Goal: Task Accomplishment & Management: Manage account settings

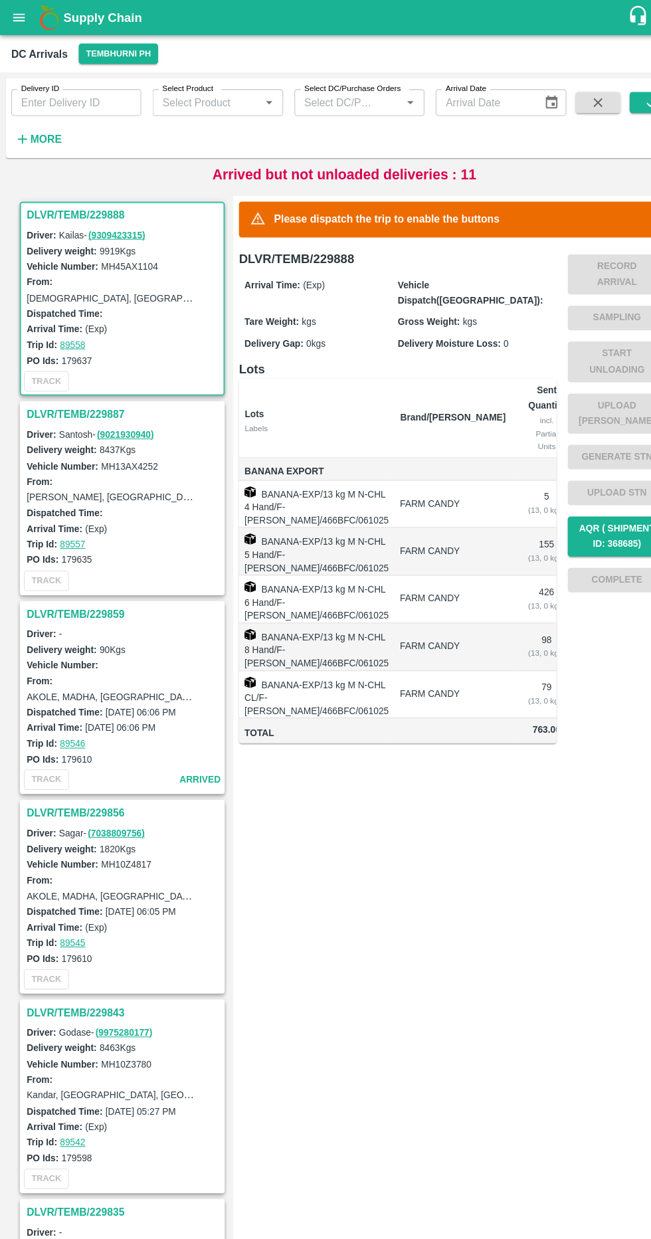
click at [39, 130] on strong "More" at bounding box center [44, 131] width 30 height 11
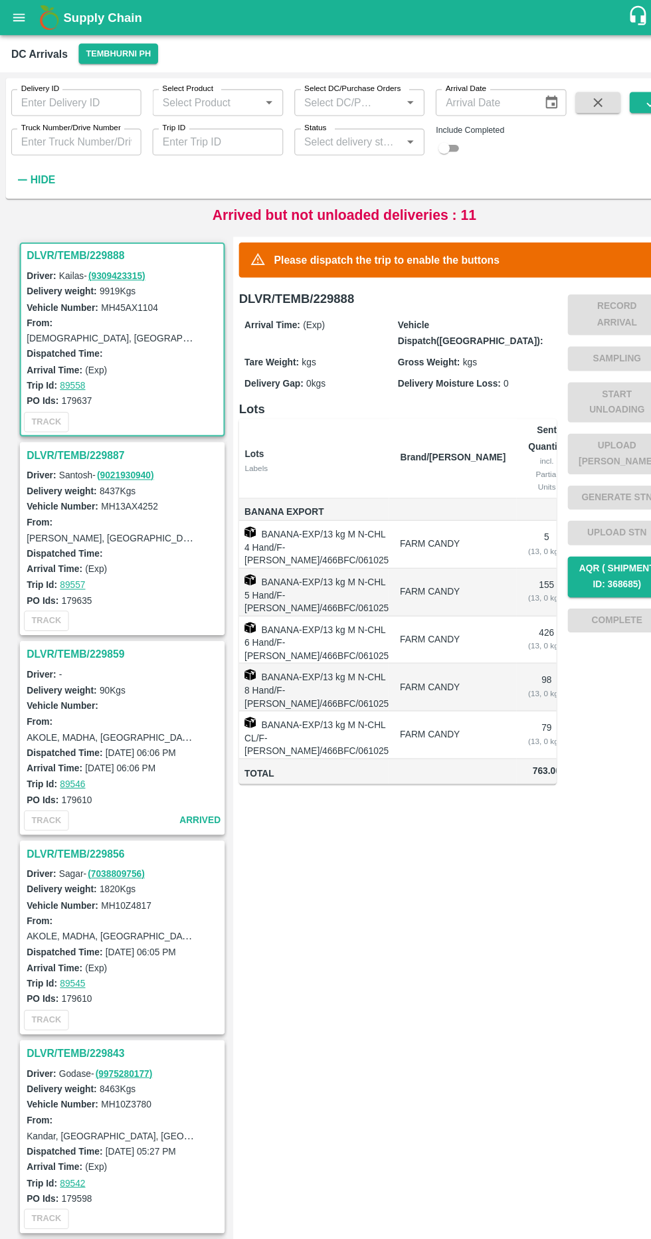
click at [118, 138] on input "Truck Number/Drive Number" at bounding box center [72, 134] width 123 height 25
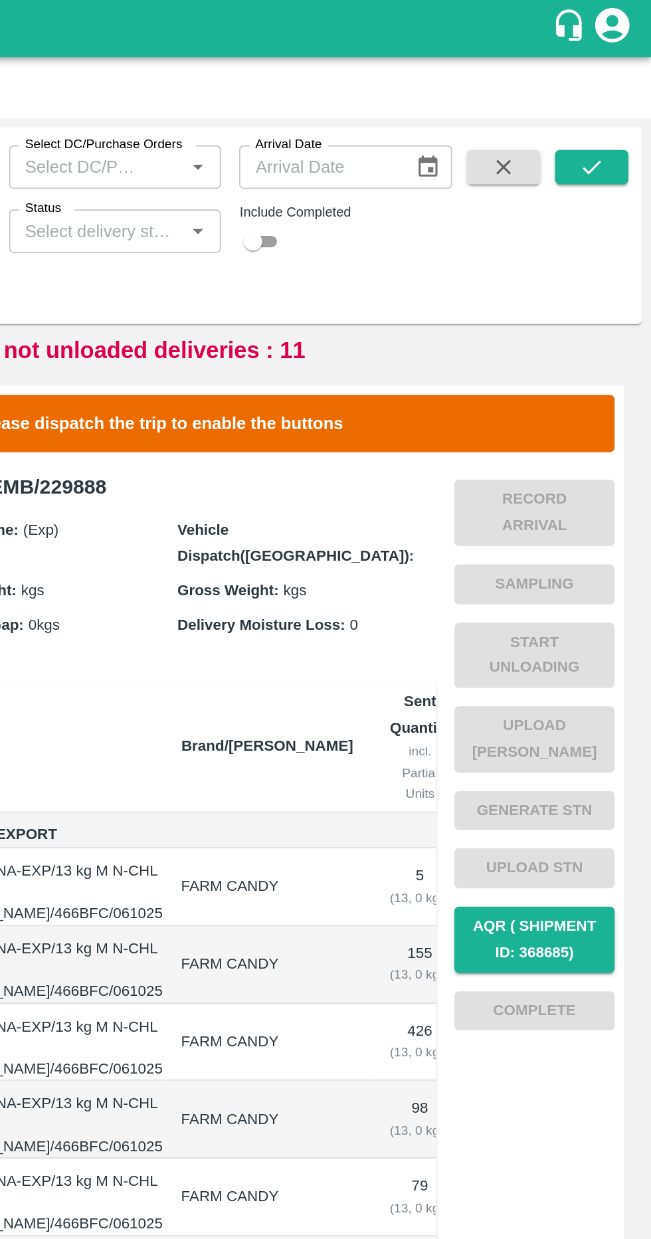
type input "3780"
click at [608, 95] on button "submit" at bounding box center [616, 97] width 43 height 20
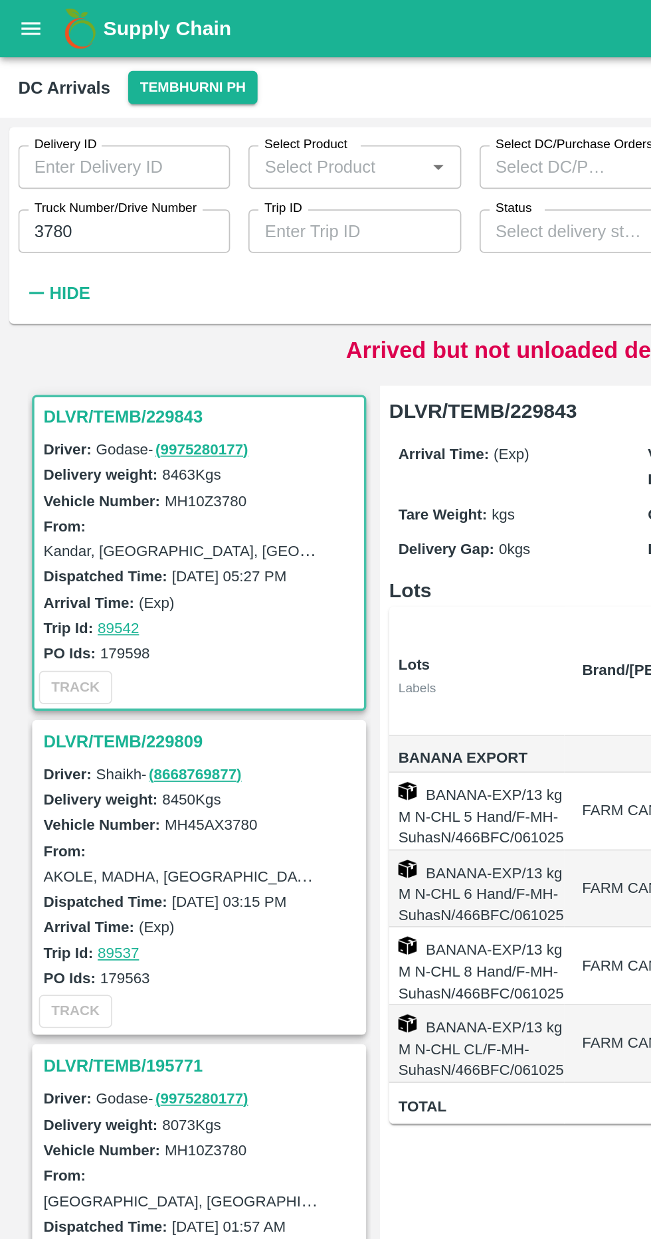
click at [37, 236] on h3 "DLVR/TEMB/229843" at bounding box center [117, 241] width 185 height 17
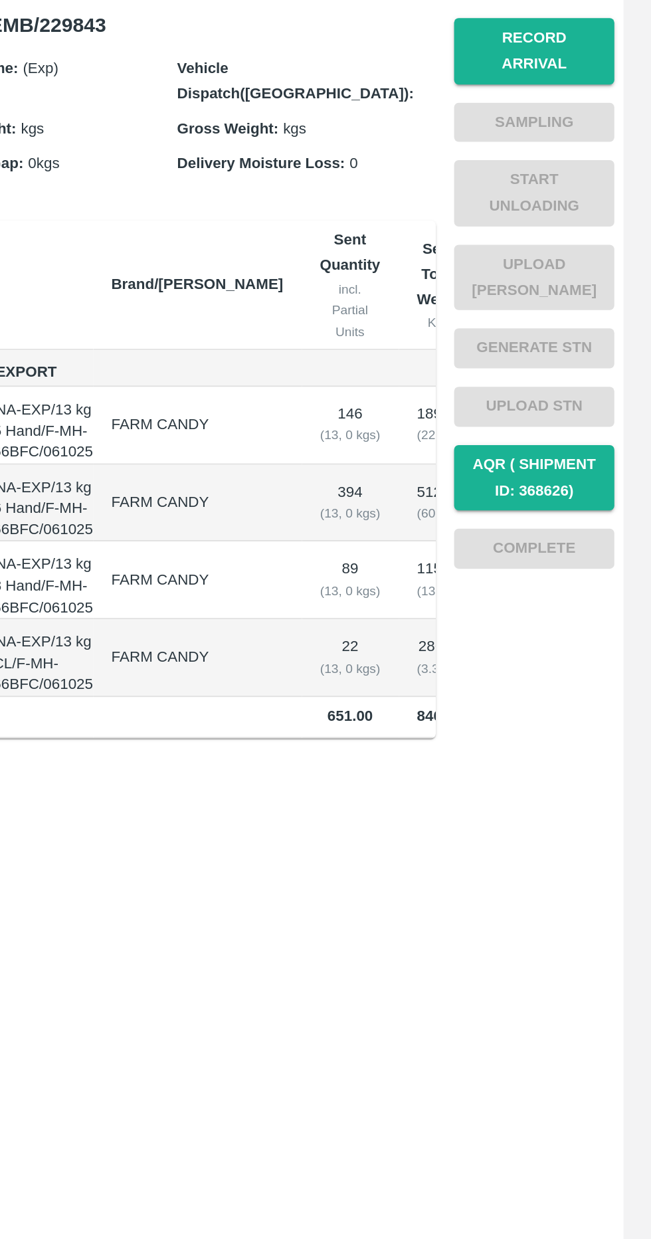
click at [583, 237] on button "Record Arrival" at bounding box center [583, 254] width 93 height 39
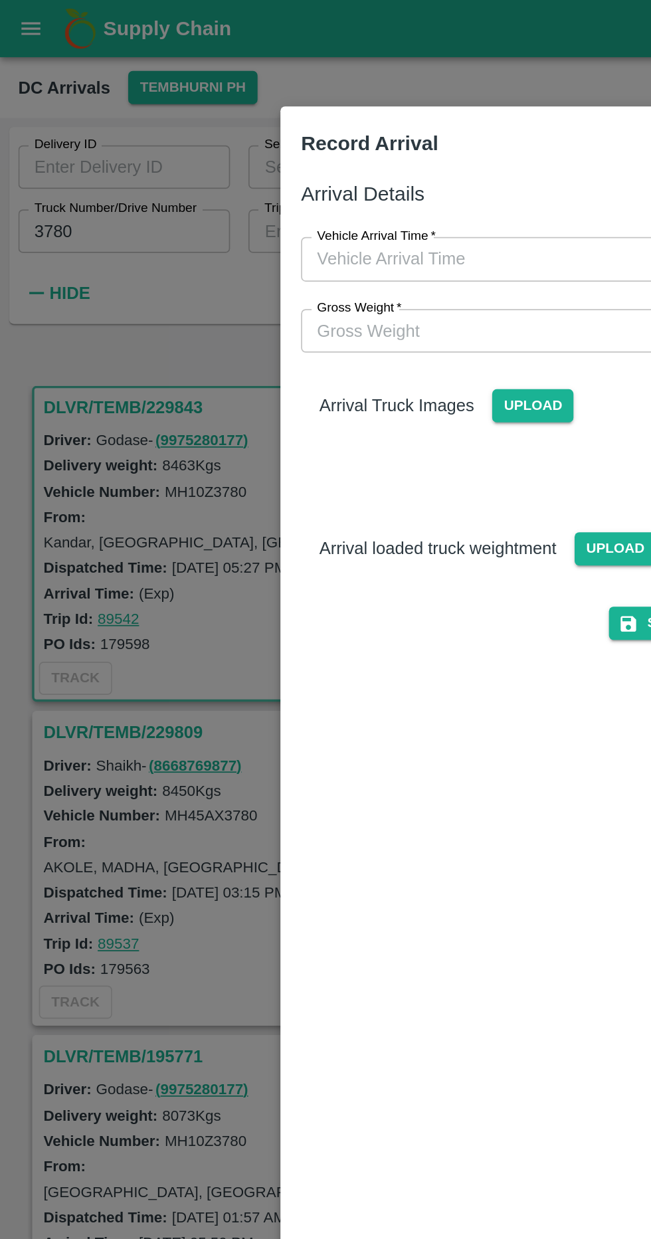
click at [311, 150] on input "Vehicle Arrival Time   *" at bounding box center [321, 150] width 292 height 25
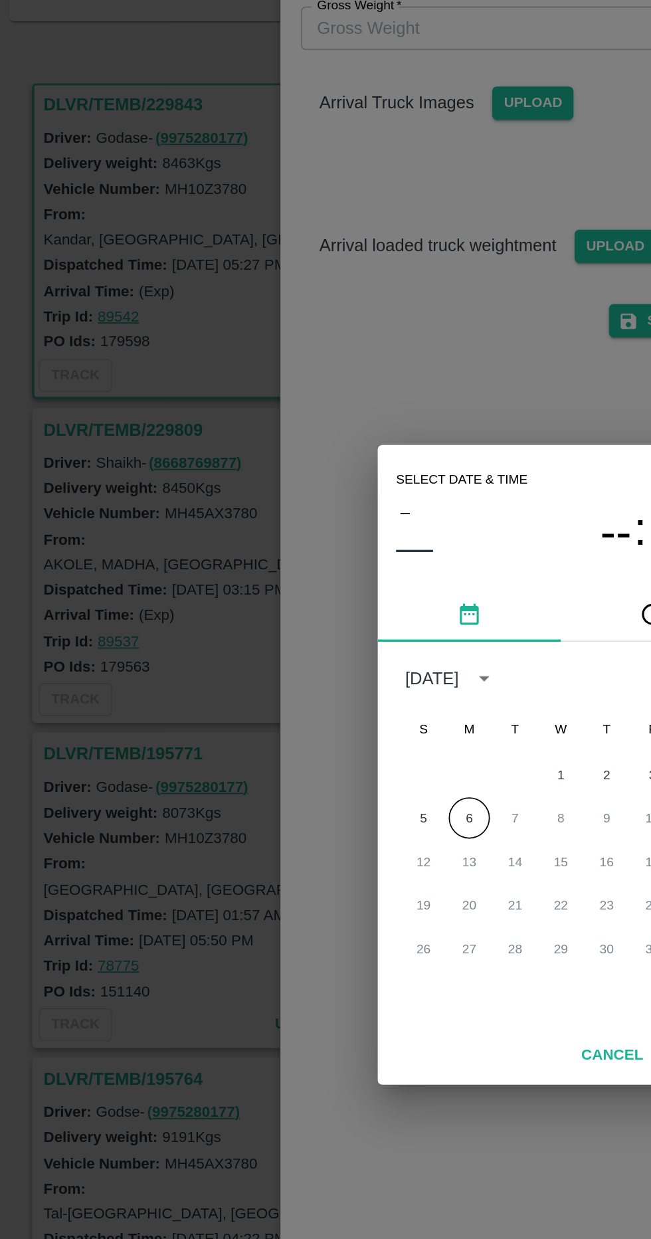
click at [273, 663] on button "6" at bounding box center [273, 651] width 24 height 24
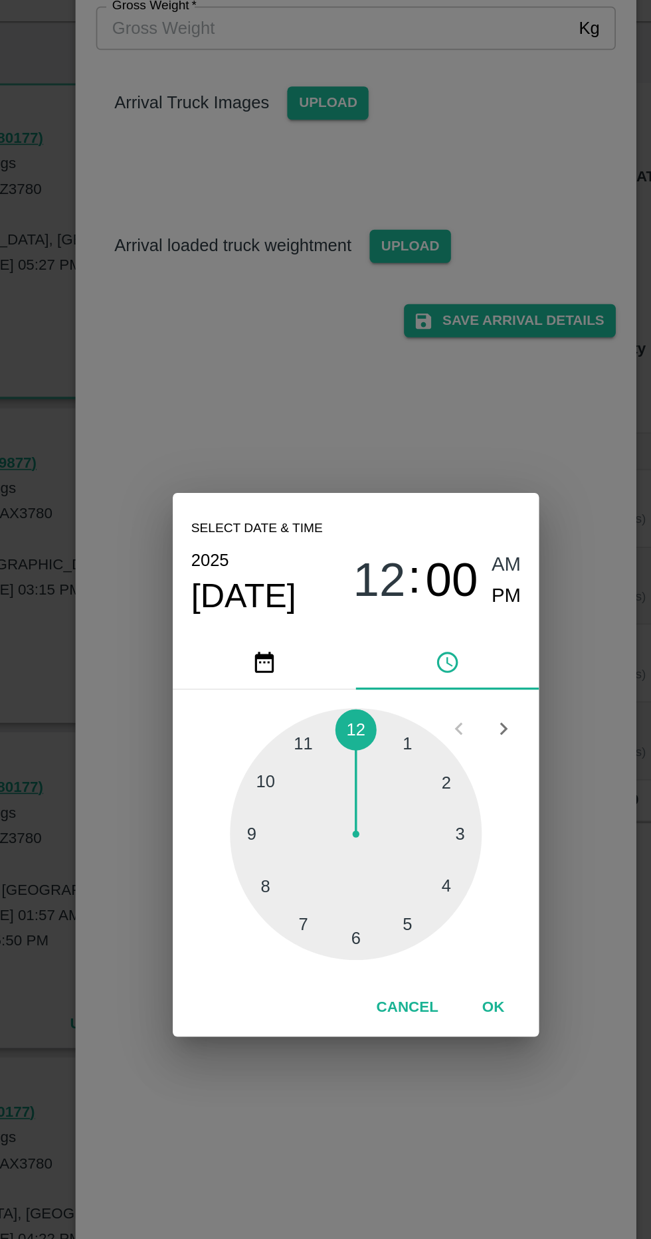
click at [332, 733] on div at bounding box center [326, 660] width 146 height 146
click at [272, 717] on div at bounding box center [326, 660] width 146 height 146
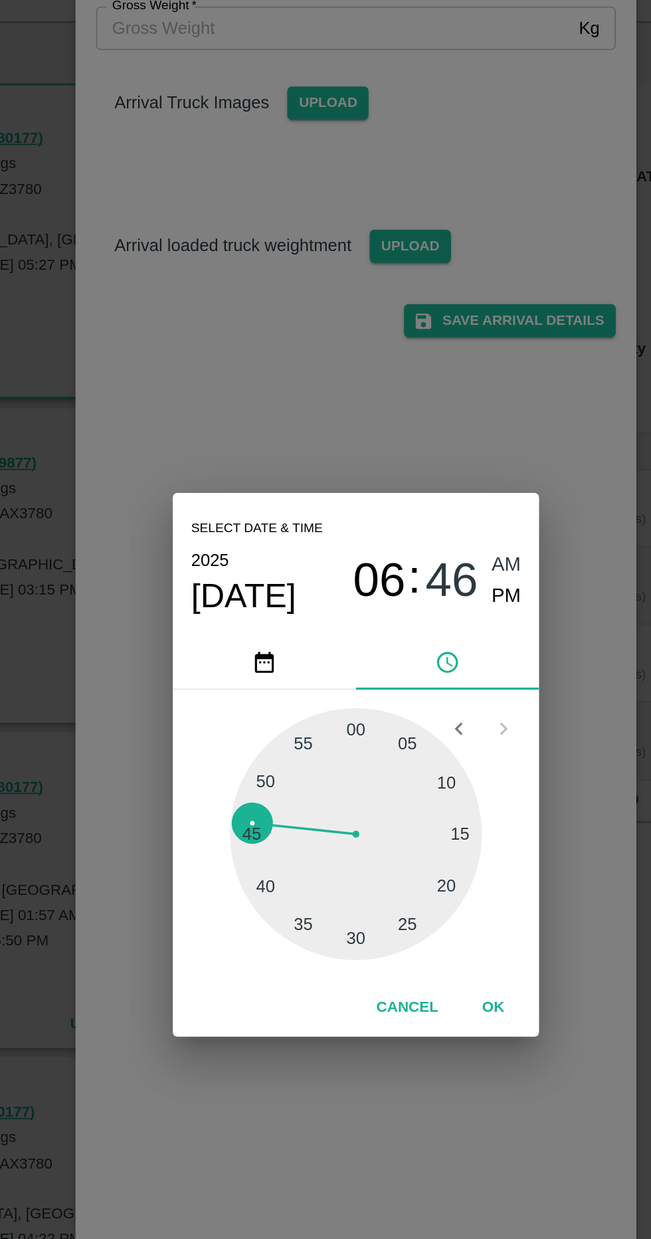
click at [417, 531] on span "PM" at bounding box center [413, 522] width 17 height 18
type input "06/10/2025 06:46 PM"
click at [403, 772] on button "OK" at bounding box center [405, 760] width 43 height 23
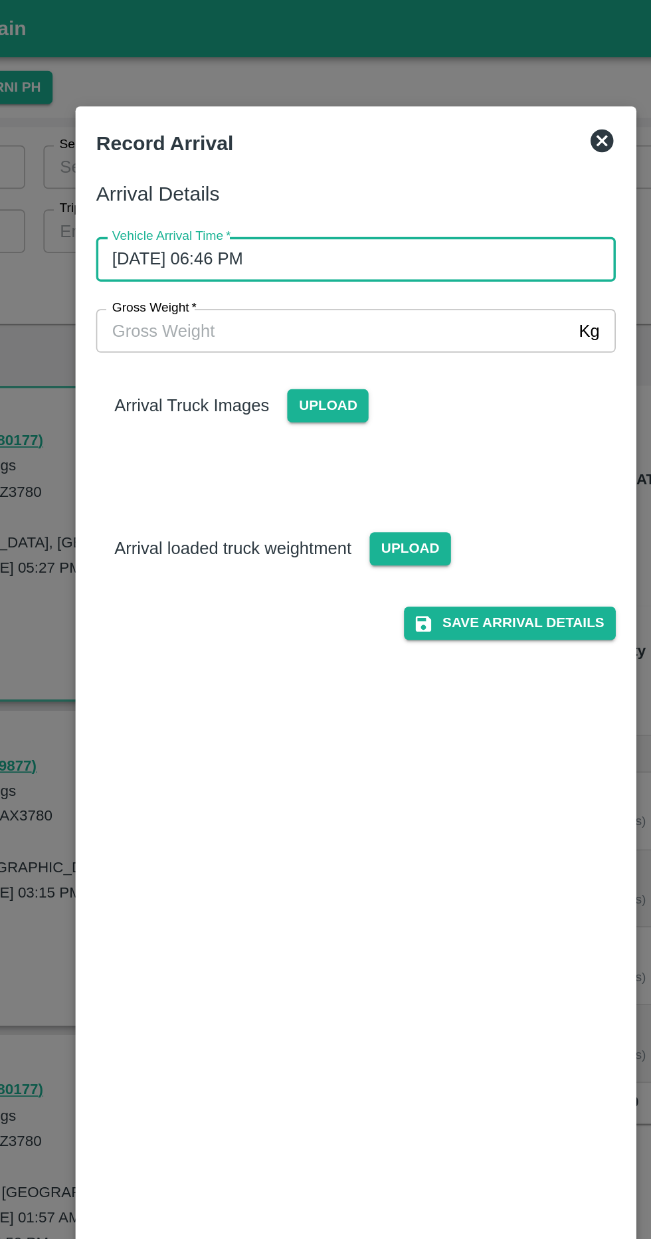
click at [385, 194] on input "Gross Weight   *" at bounding box center [312, 191] width 275 height 25
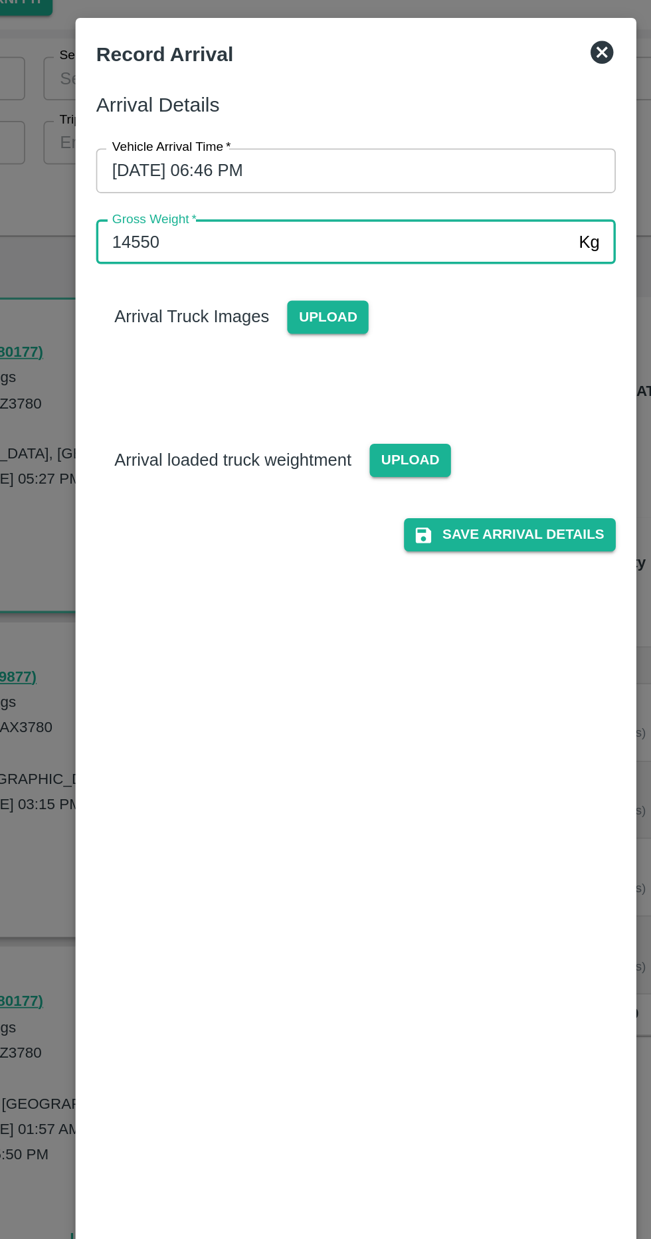
type input "14550"
click at [309, 233] on span "Upload" at bounding box center [309, 235] width 47 height 19
click at [0, 0] on input "Upload" at bounding box center [0, 0] width 0 height 0
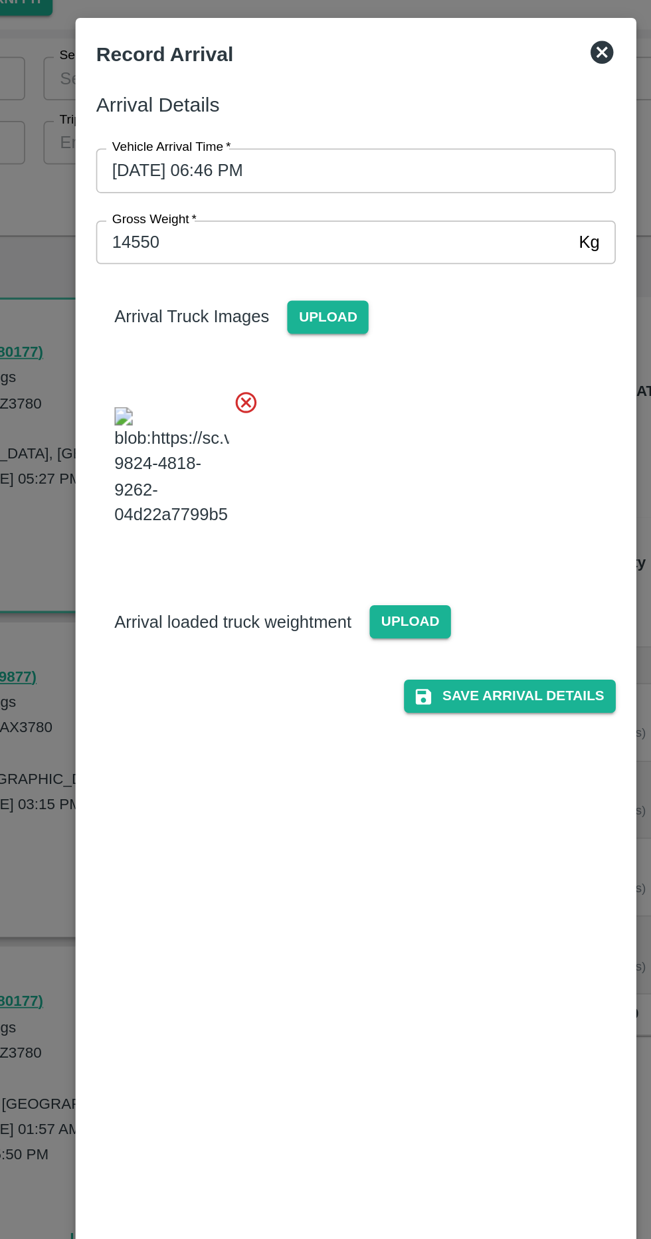
click at [348, 422] on span "Upload" at bounding box center [357, 412] width 47 height 19
click at [0, 0] on input "Upload" at bounding box center [0, 0] width 0 height 0
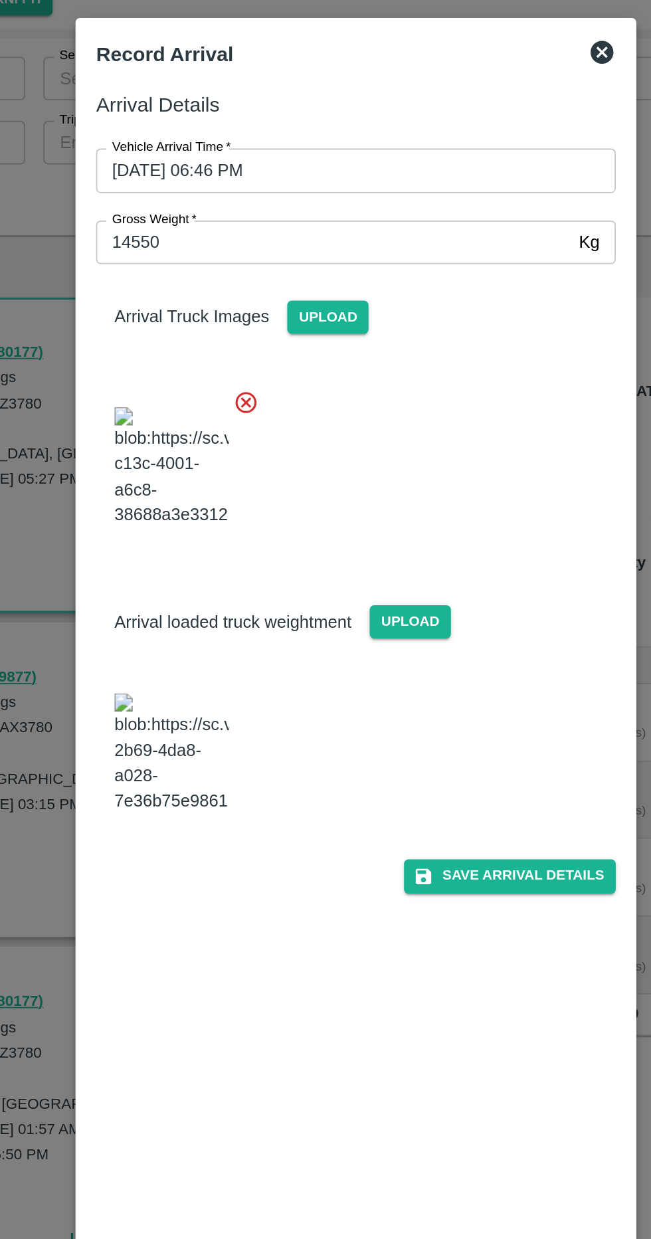
click at [439, 570] on button "Save Arrival Details" at bounding box center [415, 559] width 123 height 19
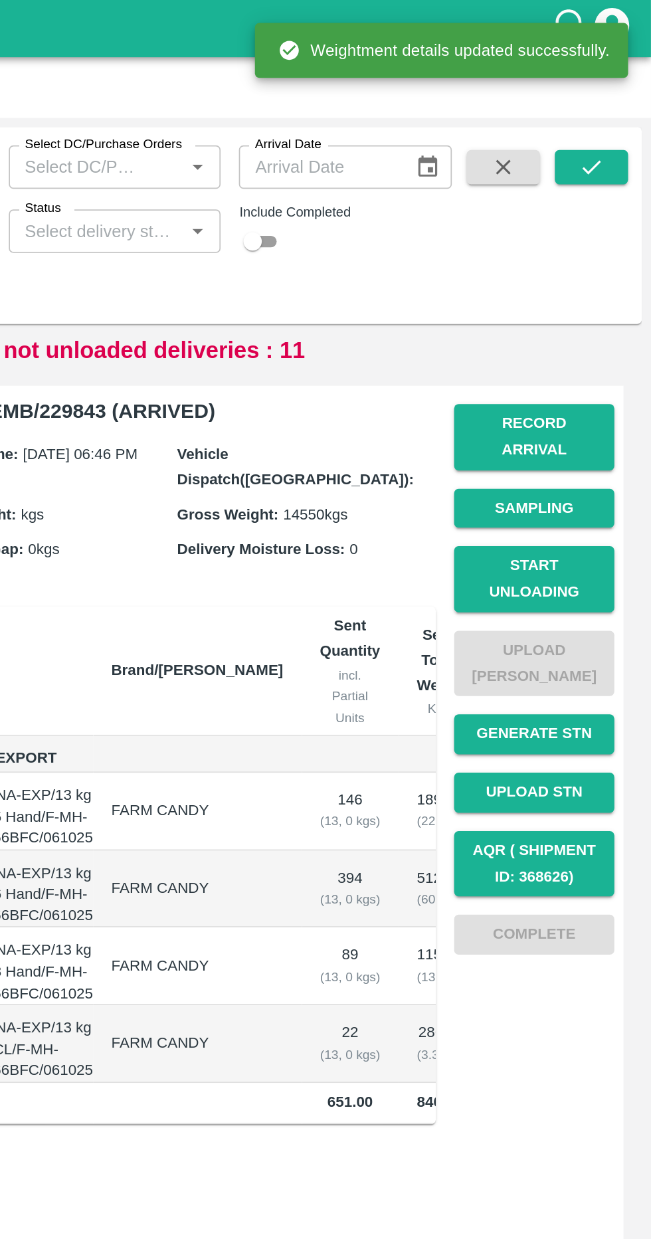
click at [610, 318] on button "Start Unloading" at bounding box center [583, 336] width 93 height 39
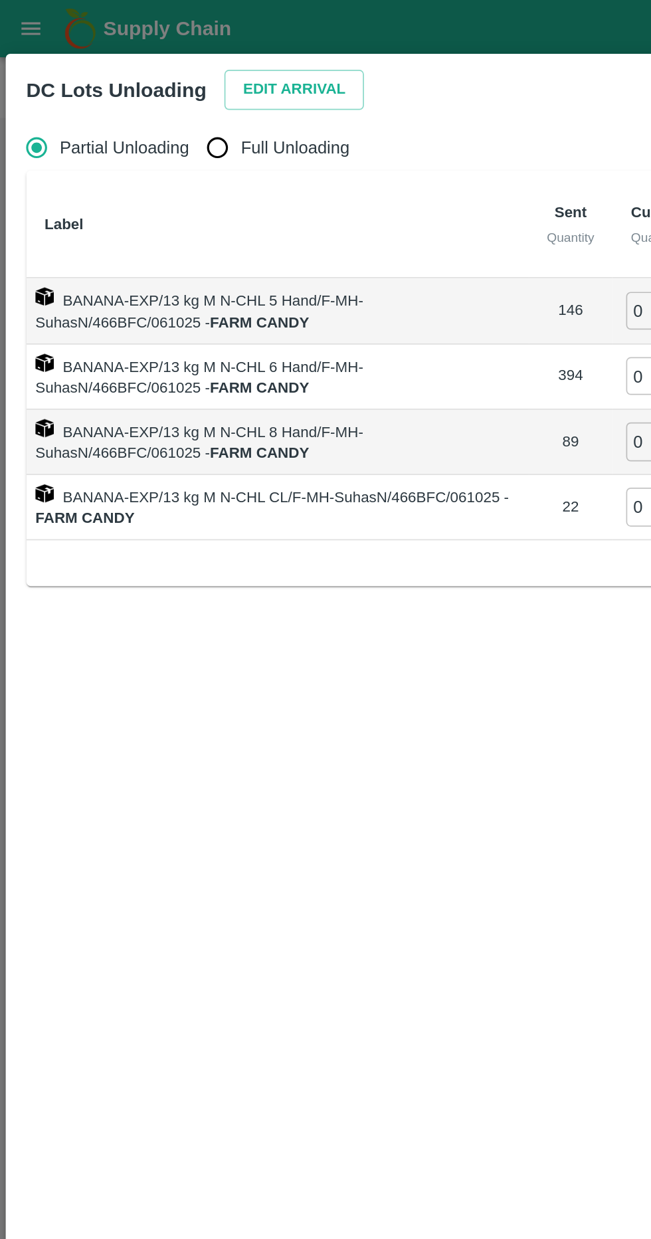
click at [150, 86] on span "Full Unloading" at bounding box center [171, 85] width 63 height 15
click at [140, 86] on input "Full Unloading" at bounding box center [126, 85] width 27 height 27
radio input "true"
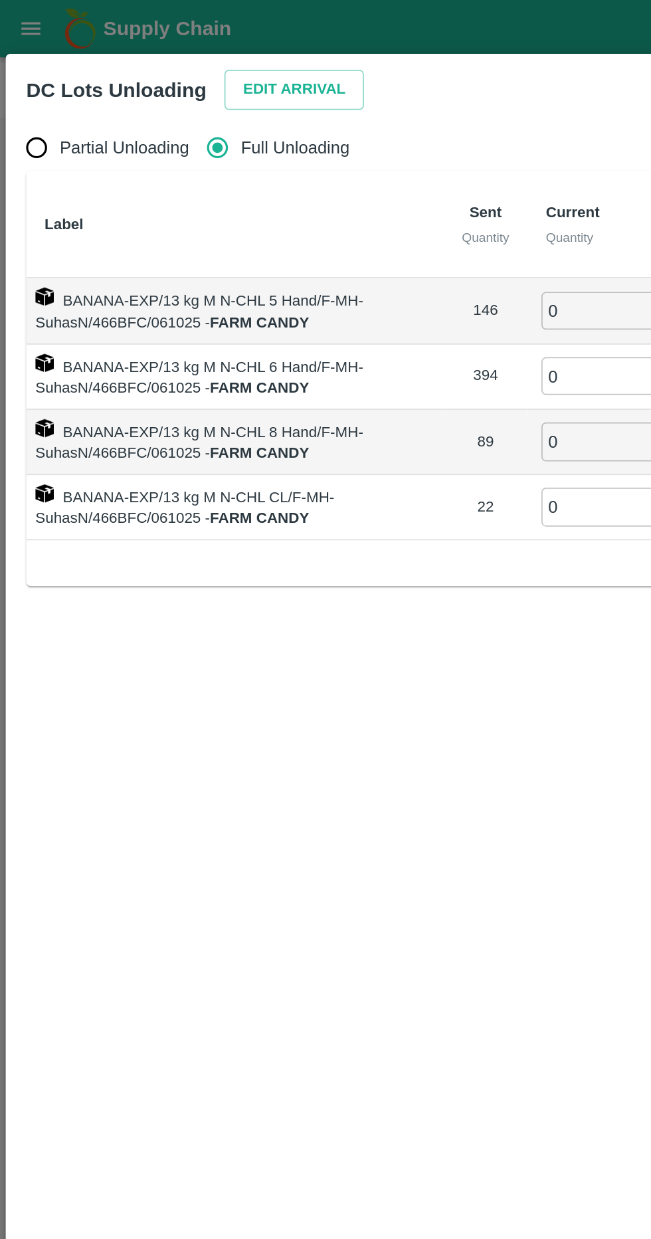
click at [137, 45] on button "Edit Arrival" at bounding box center [170, 52] width 81 height 23
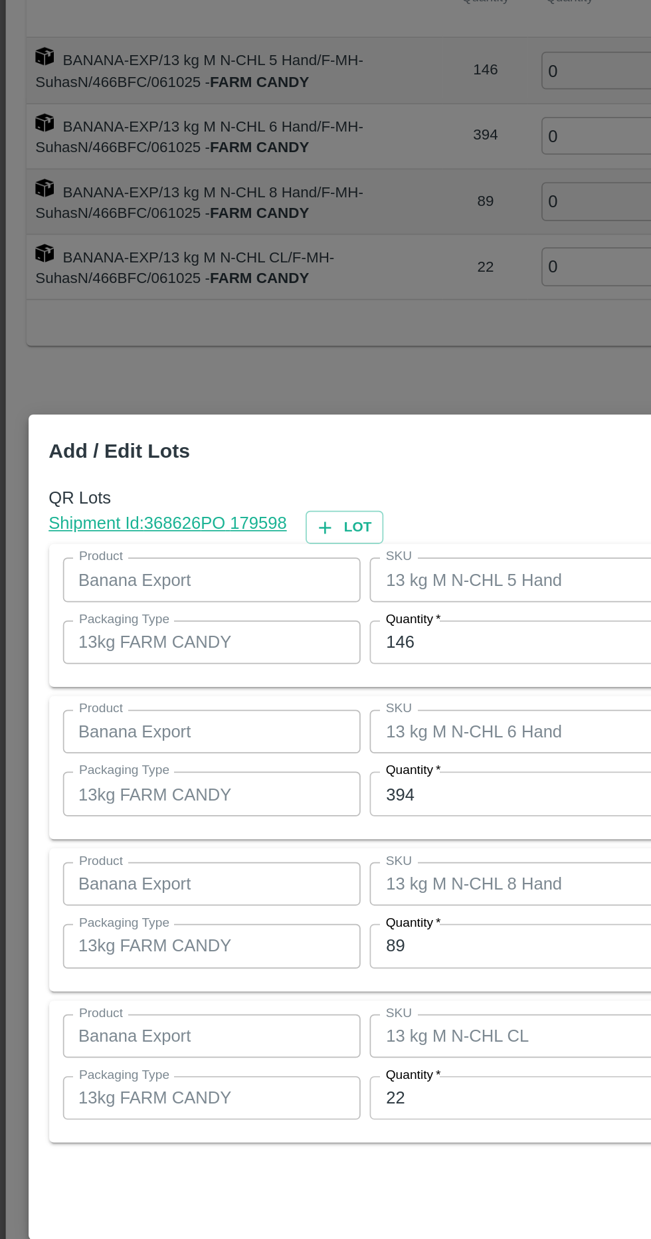
click at [289, 510] on input "146" at bounding box center [301, 512] width 173 height 25
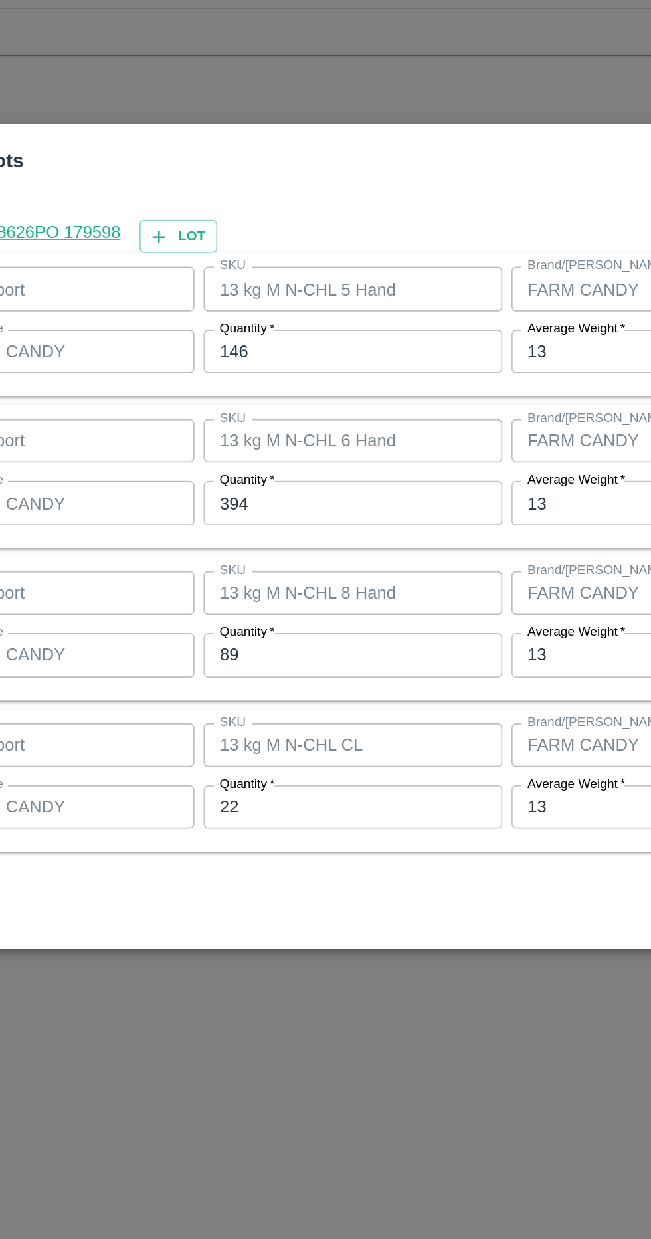
click at [261, 510] on input "146" at bounding box center [301, 512] width 173 height 25
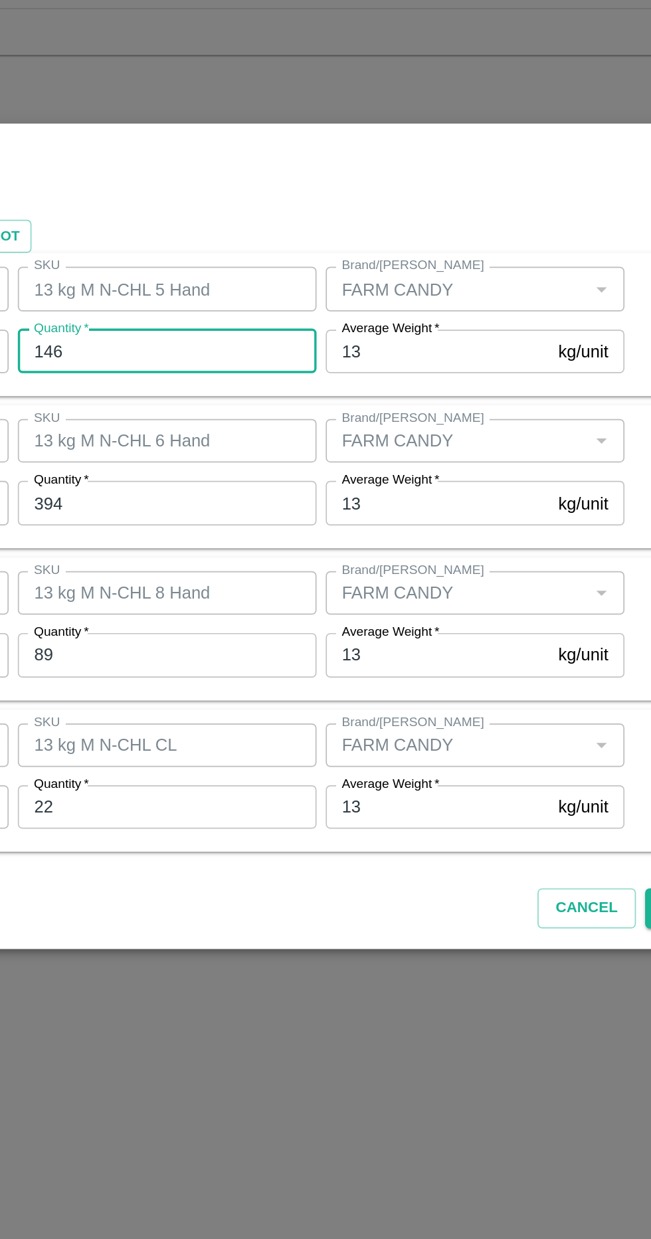
click at [556, 484] on div "Brand/[PERSON_NAME]" at bounding box center [479, 475] width 173 height 25
click at [455, 516] on input "13" at bounding box center [458, 512] width 130 height 25
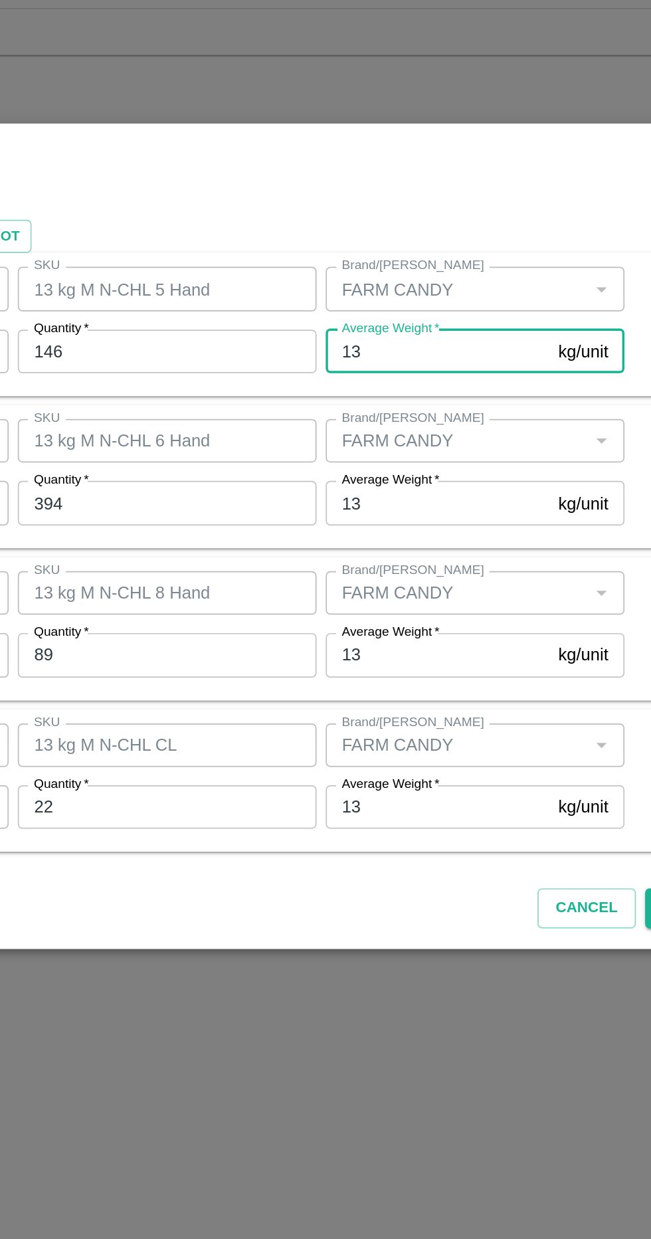
click at [272, 513] on input "146" at bounding box center [301, 512] width 173 height 25
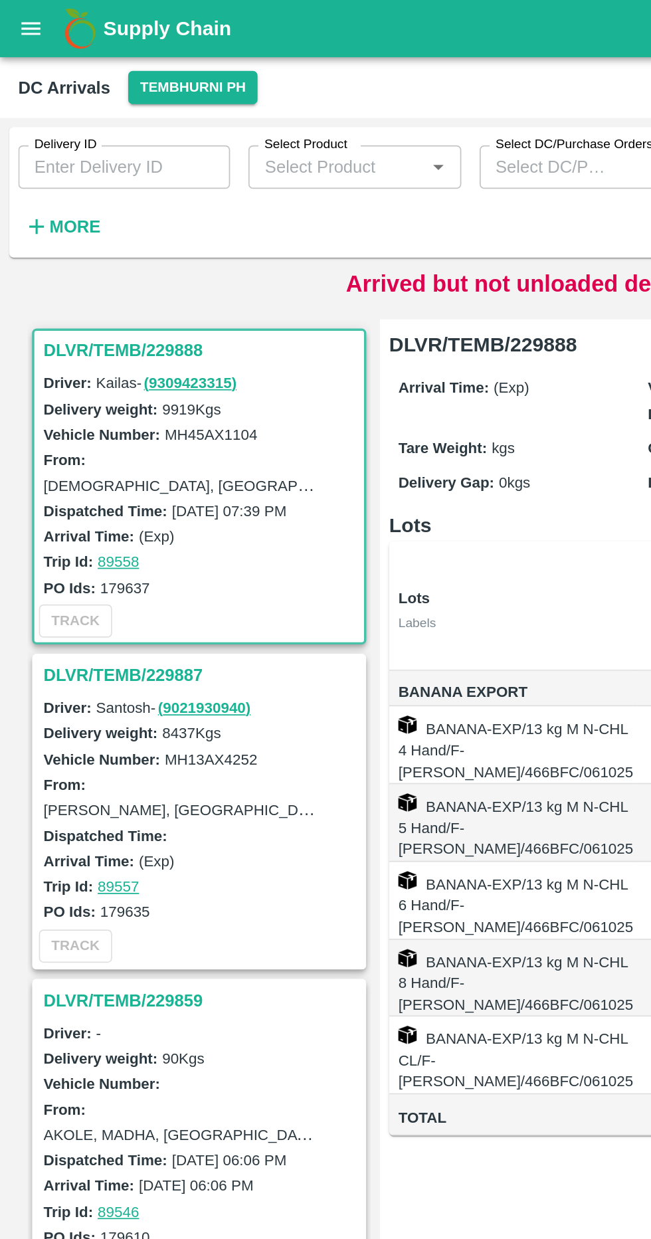
click at [39, 123] on h6 "More" at bounding box center [44, 131] width 30 height 17
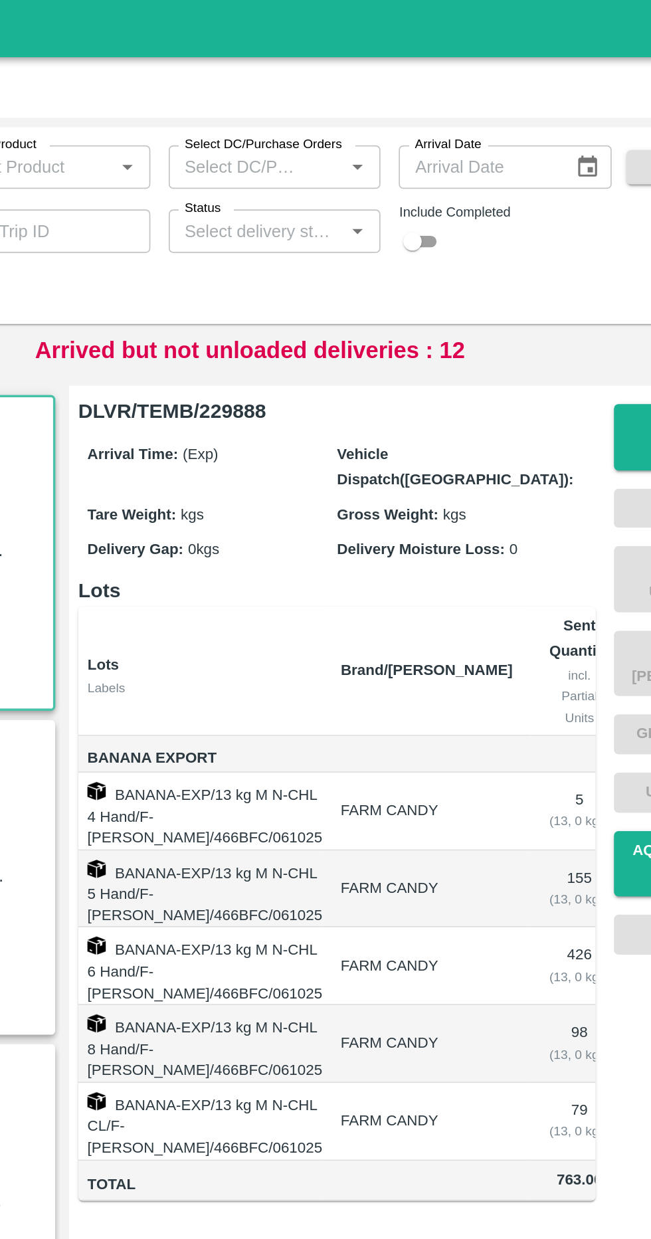
click at [355, 138] on input "Status" at bounding box center [328, 134] width 93 height 17
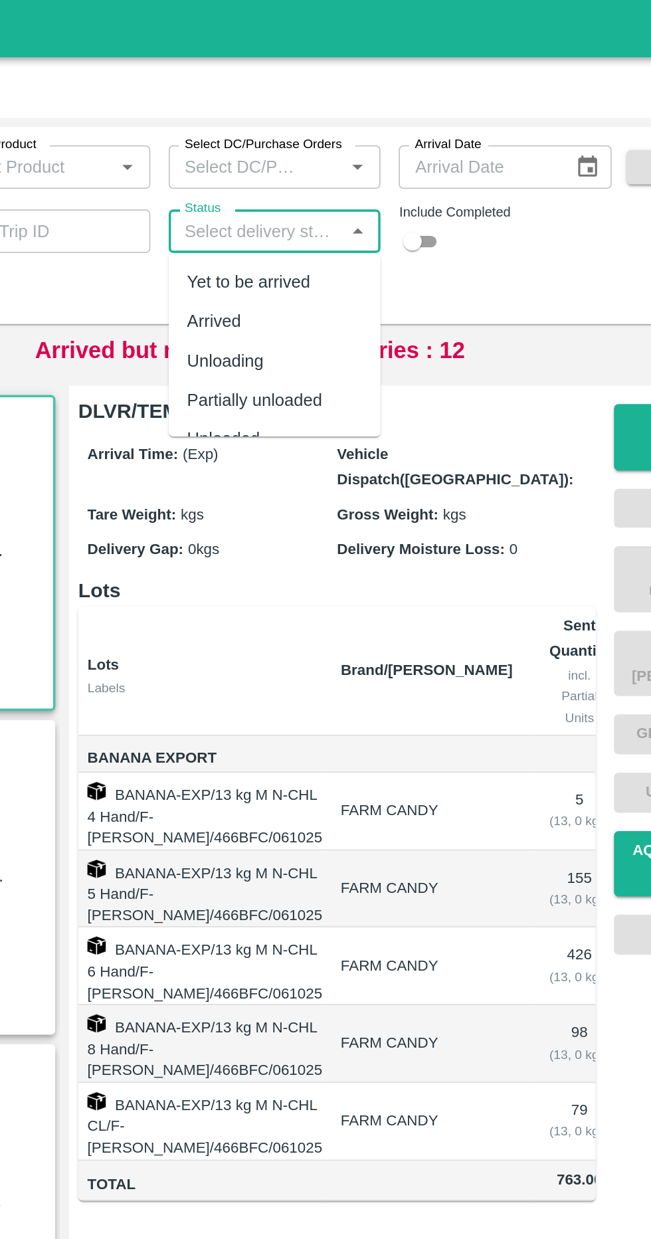
click at [348, 181] on div "Arrived" at bounding box center [339, 186] width 123 height 23
type input "Arrived"
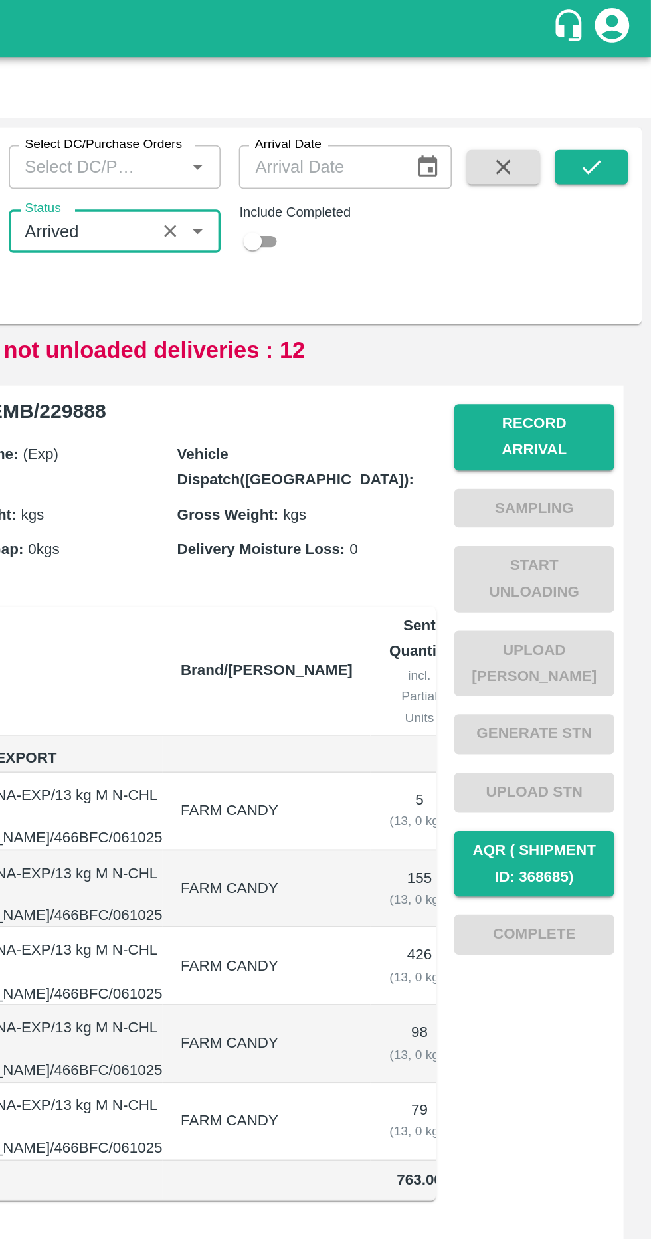
click at [626, 97] on button "submit" at bounding box center [616, 97] width 43 height 20
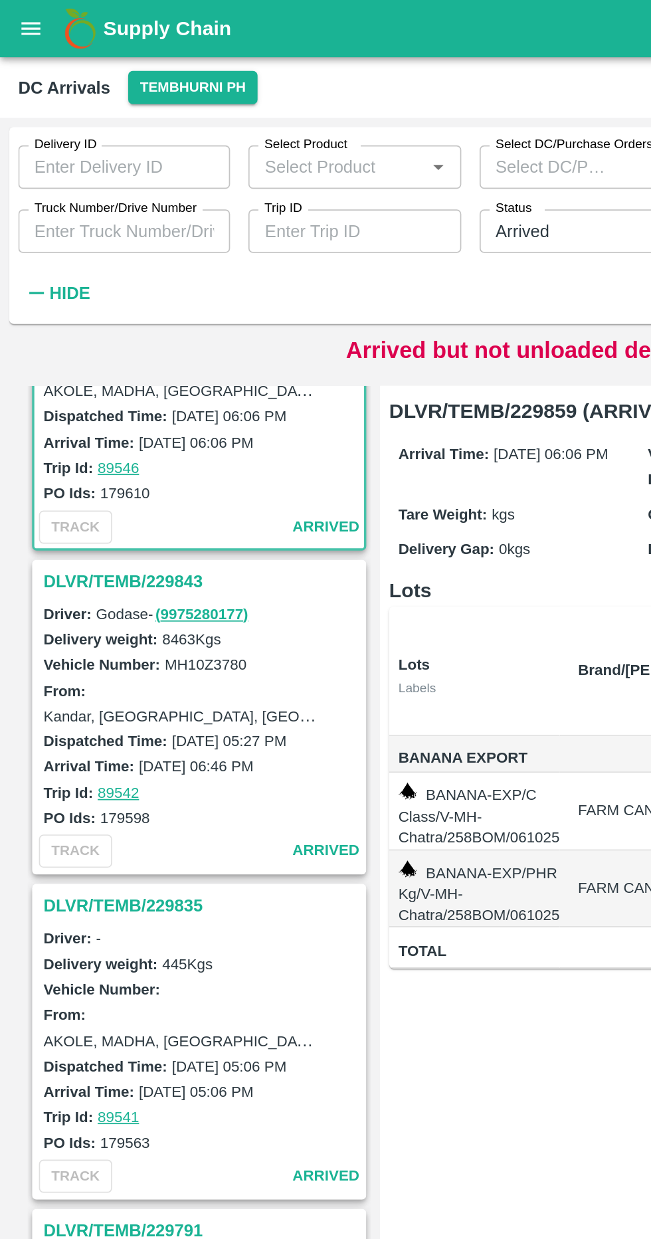
click at [40, 336] on h3 "DLVR/TEMB/229843" at bounding box center [117, 337] width 185 height 17
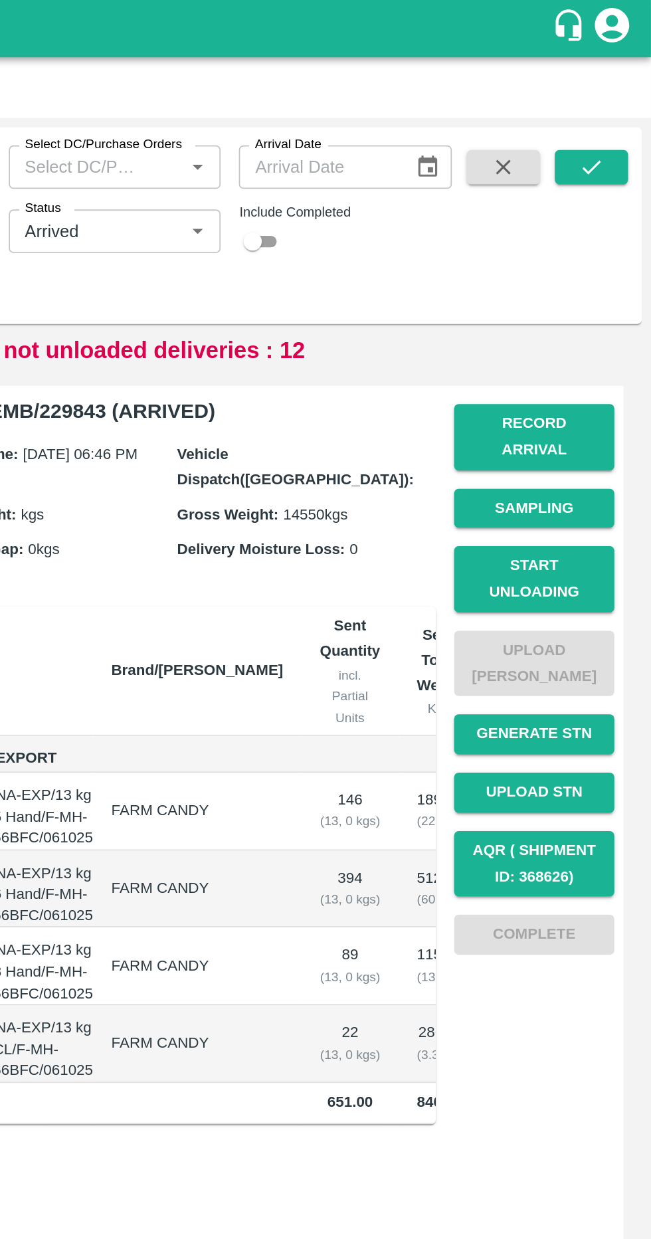
click at [574, 331] on button "Start Unloading" at bounding box center [583, 336] width 93 height 39
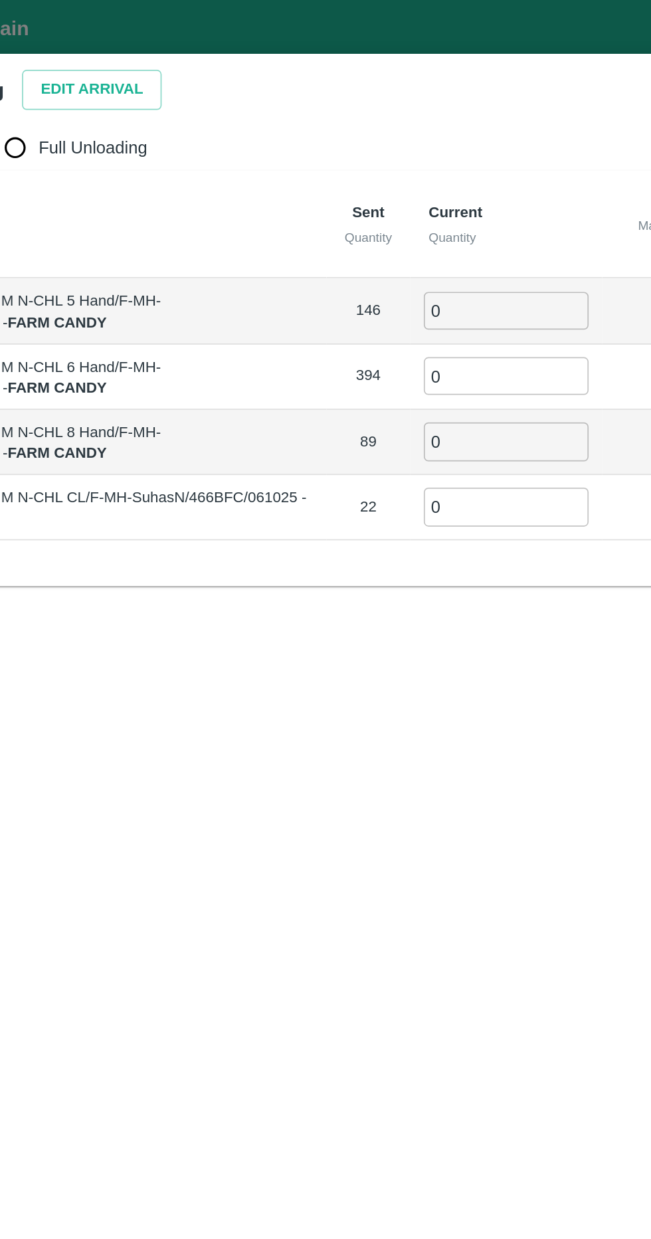
click at [136, 80] on input "Full Unloading" at bounding box center [126, 85] width 27 height 27
radio input "true"
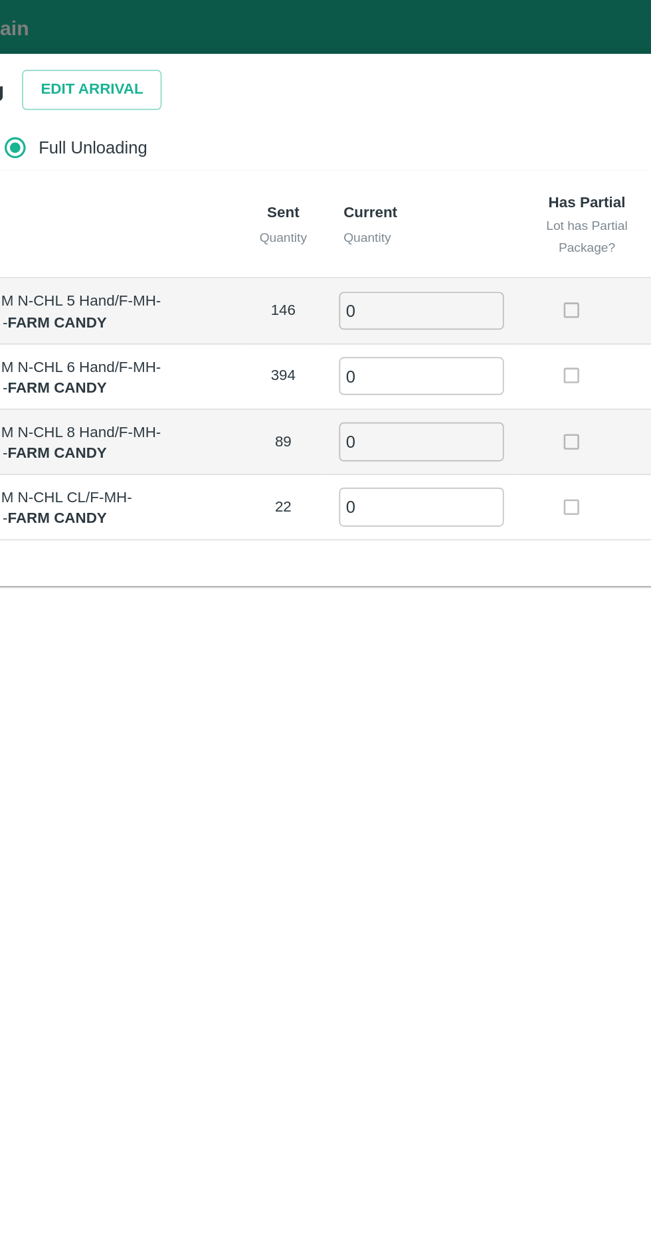
click at [142, 53] on button "Edit Arrival" at bounding box center [170, 52] width 81 height 23
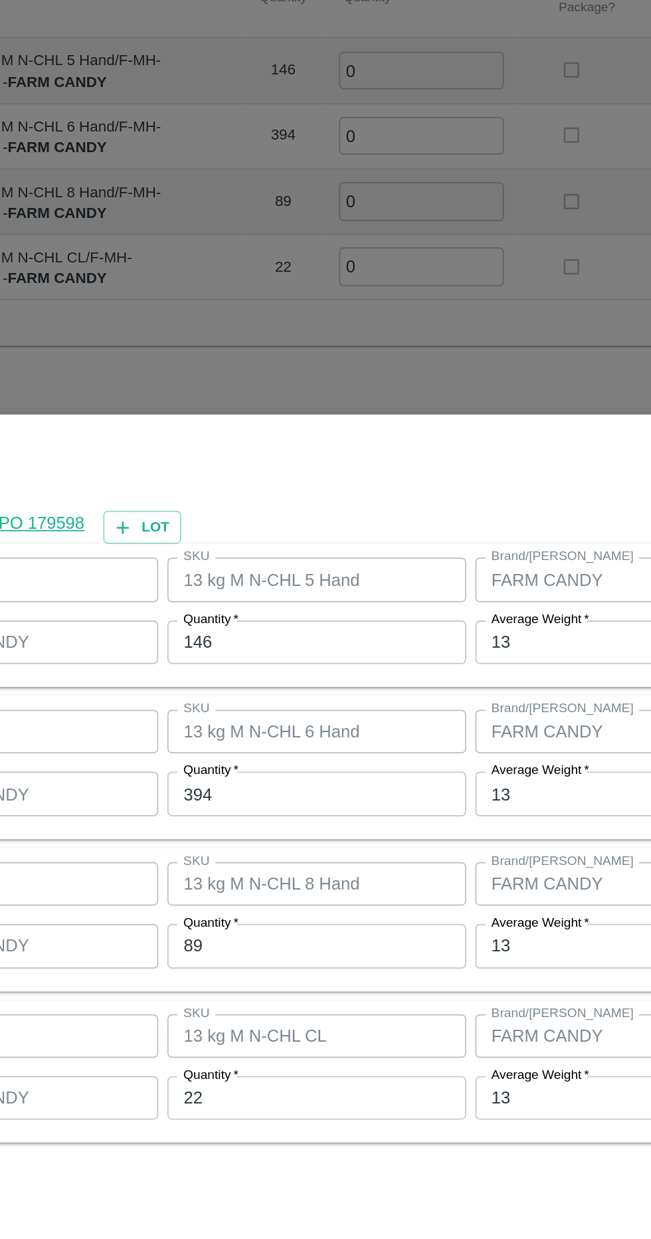
click at [261, 508] on input "146" at bounding box center [301, 512] width 173 height 25
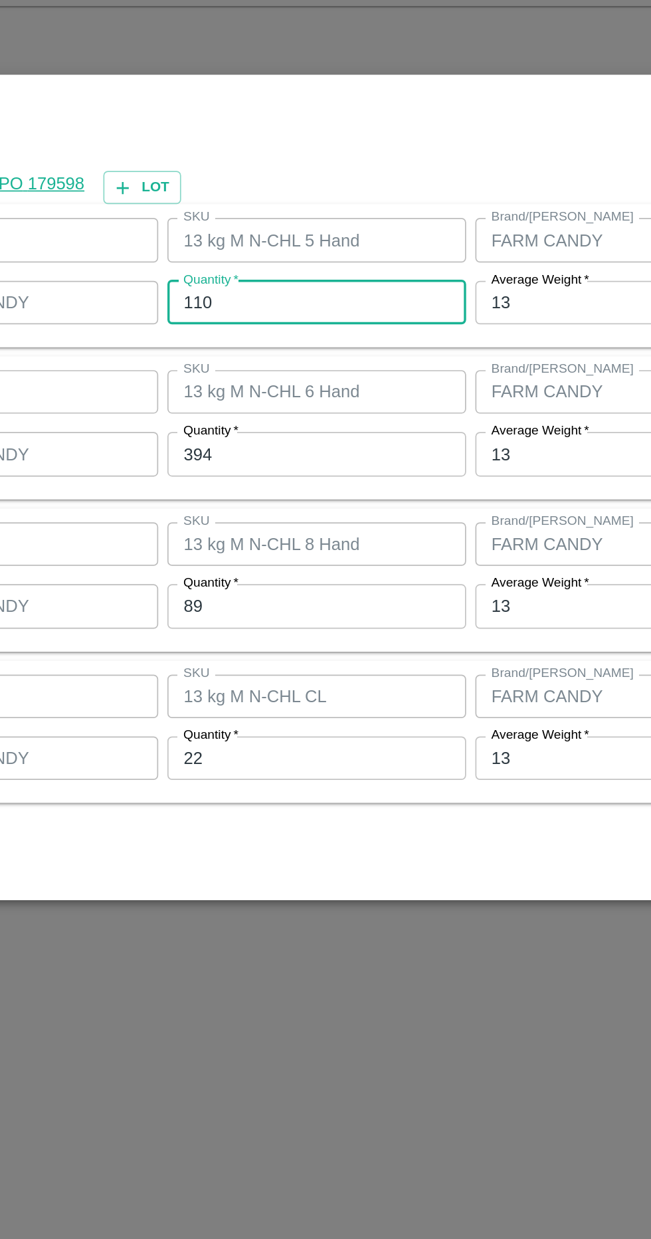
click at [325, 596] on input "394" at bounding box center [301, 599] width 173 height 25
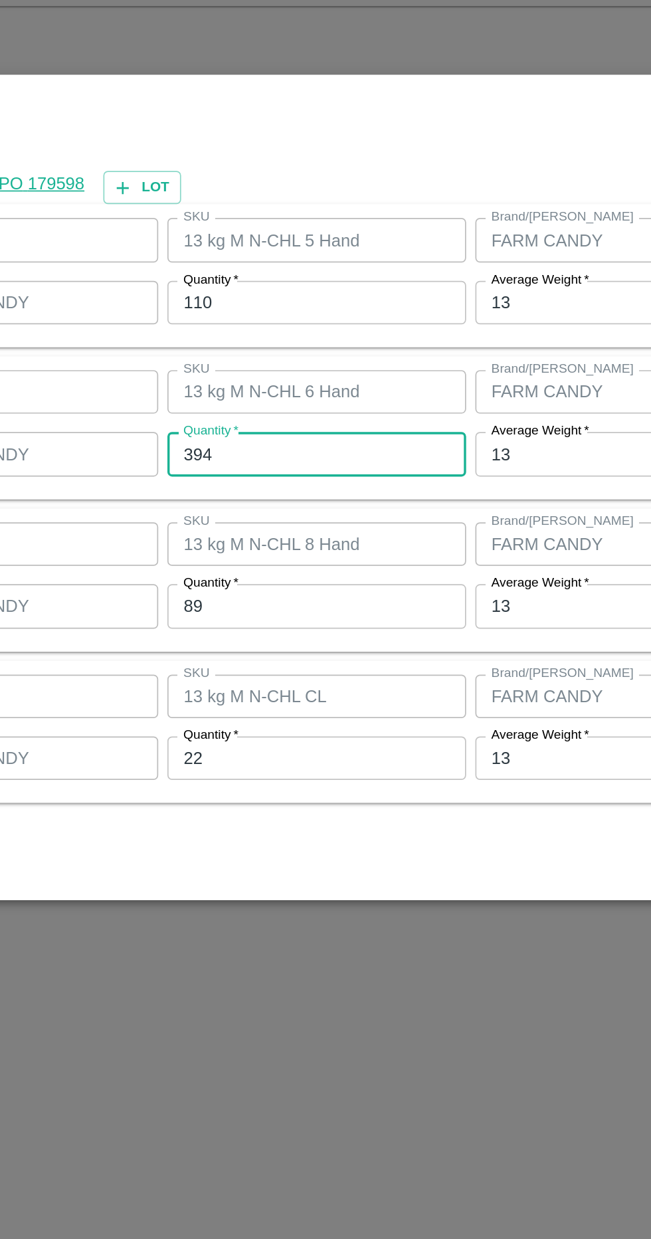
click at [297, 513] on input "110" at bounding box center [301, 512] width 173 height 25
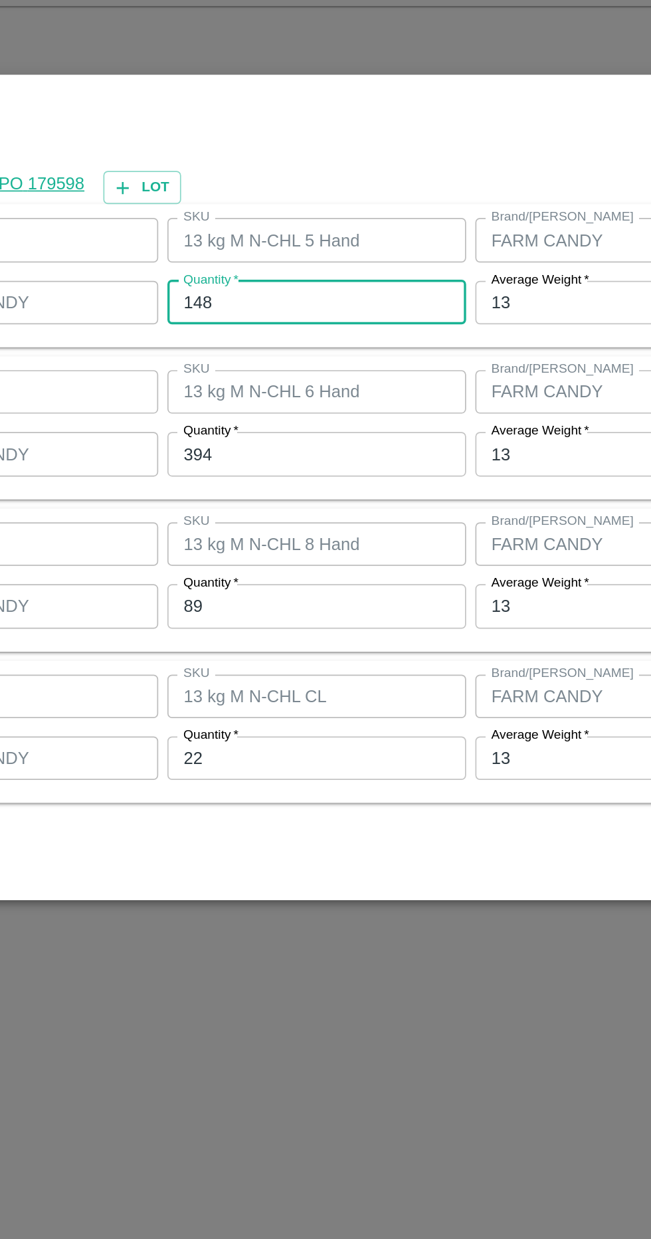
type input "148"
click at [328, 605] on input "394" at bounding box center [301, 599] width 173 height 25
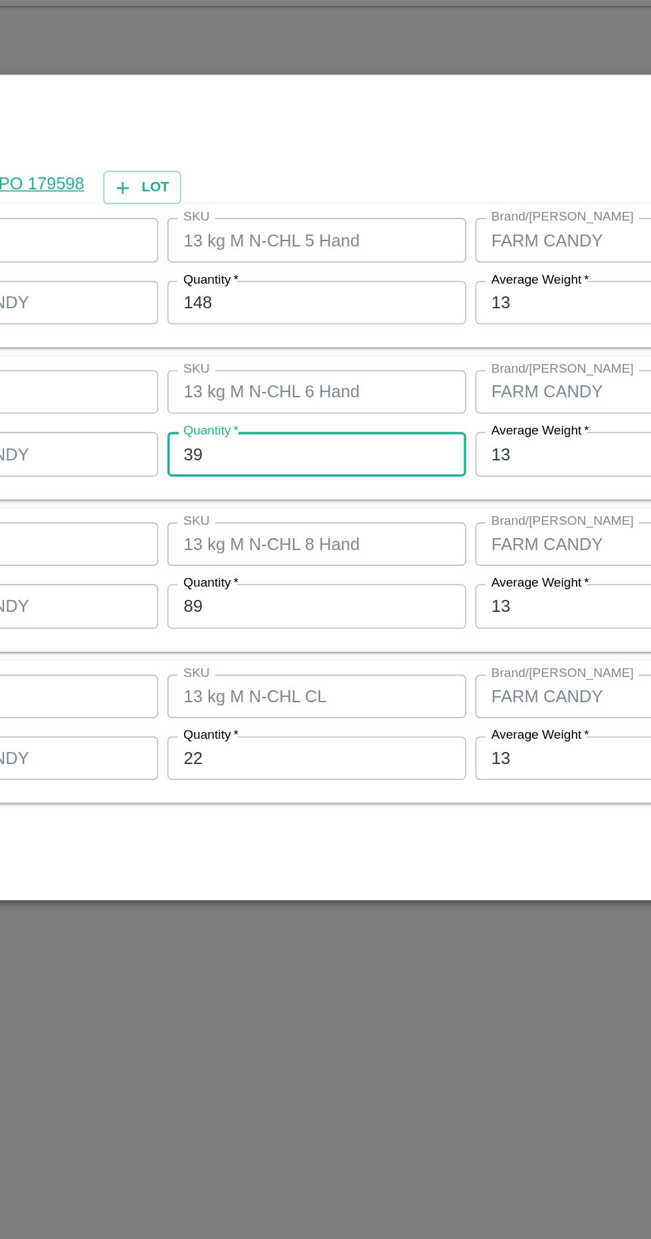
type input "3"
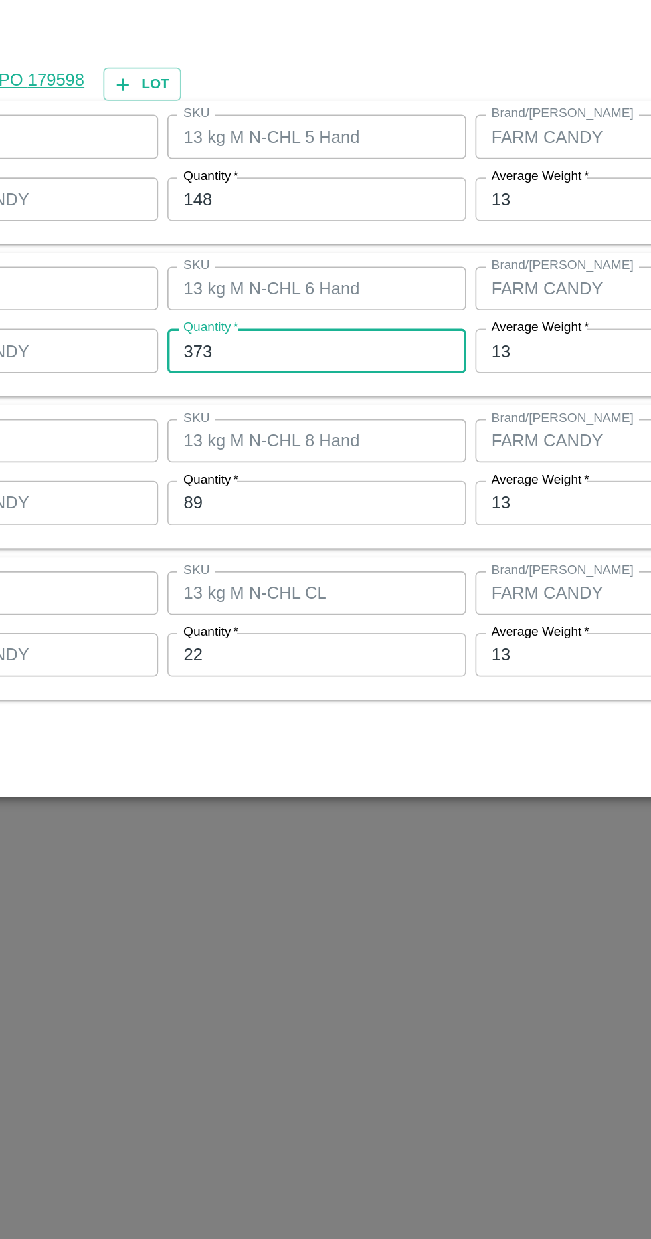
type input "373"
click at [286, 690] on input "89" at bounding box center [301, 688] width 173 height 25
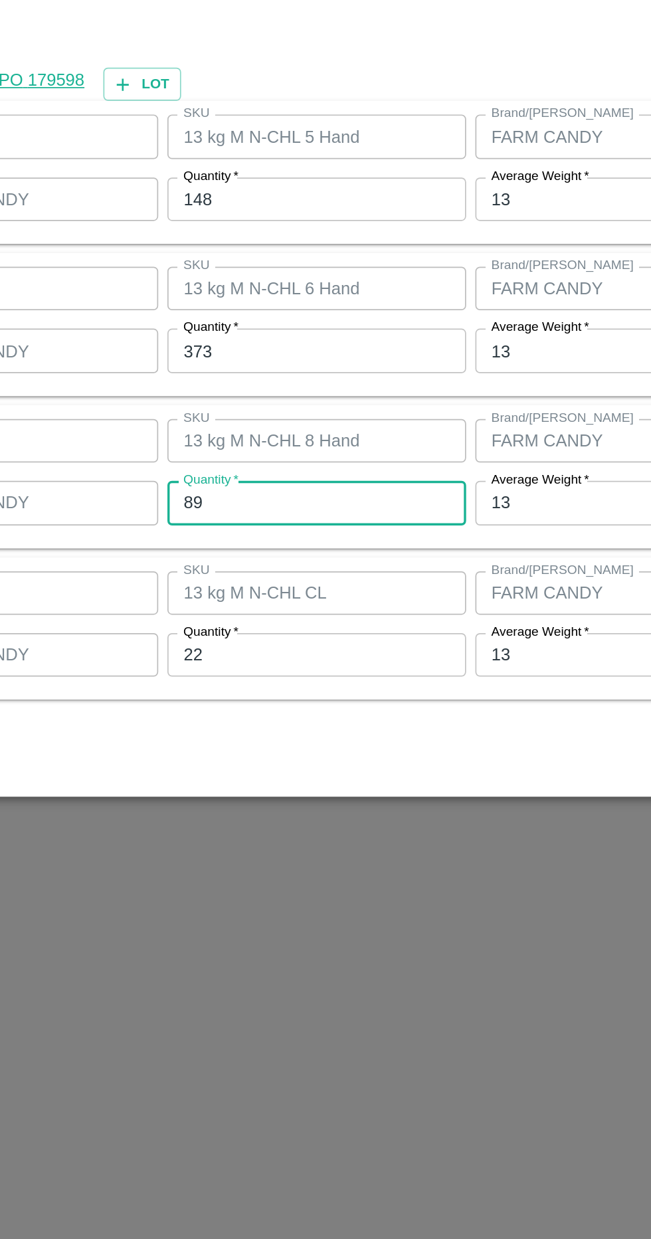
type input "8"
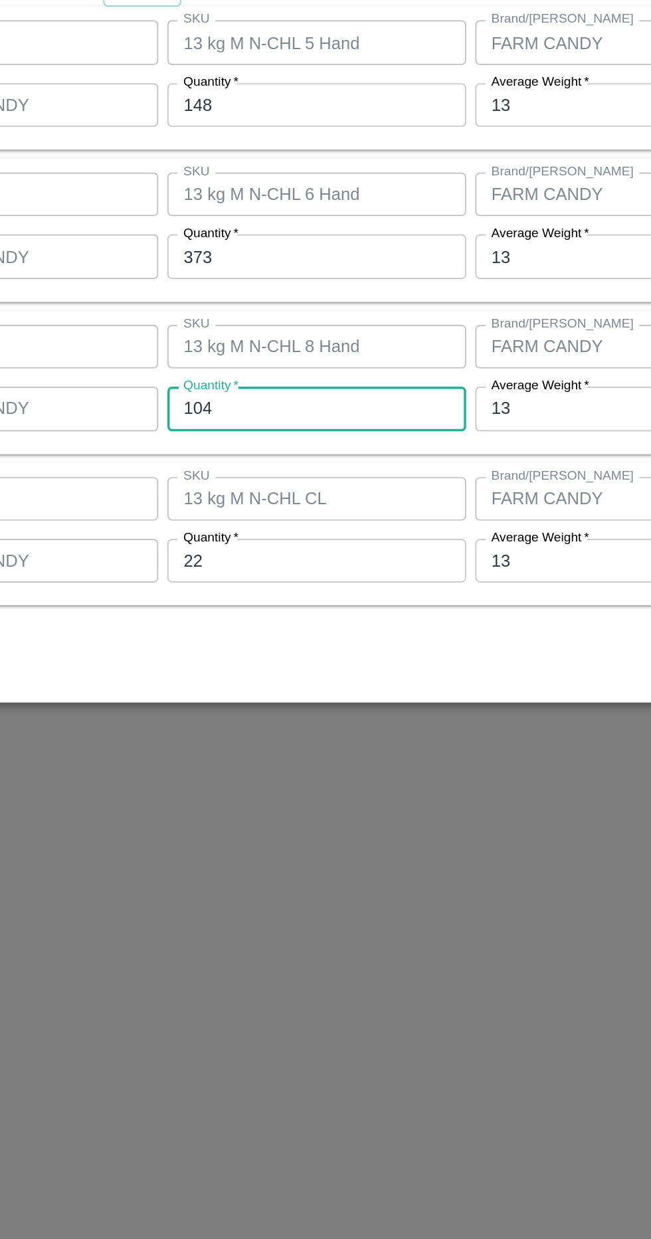
type input "104"
click at [247, 782] on input "22" at bounding box center [301, 776] width 173 height 25
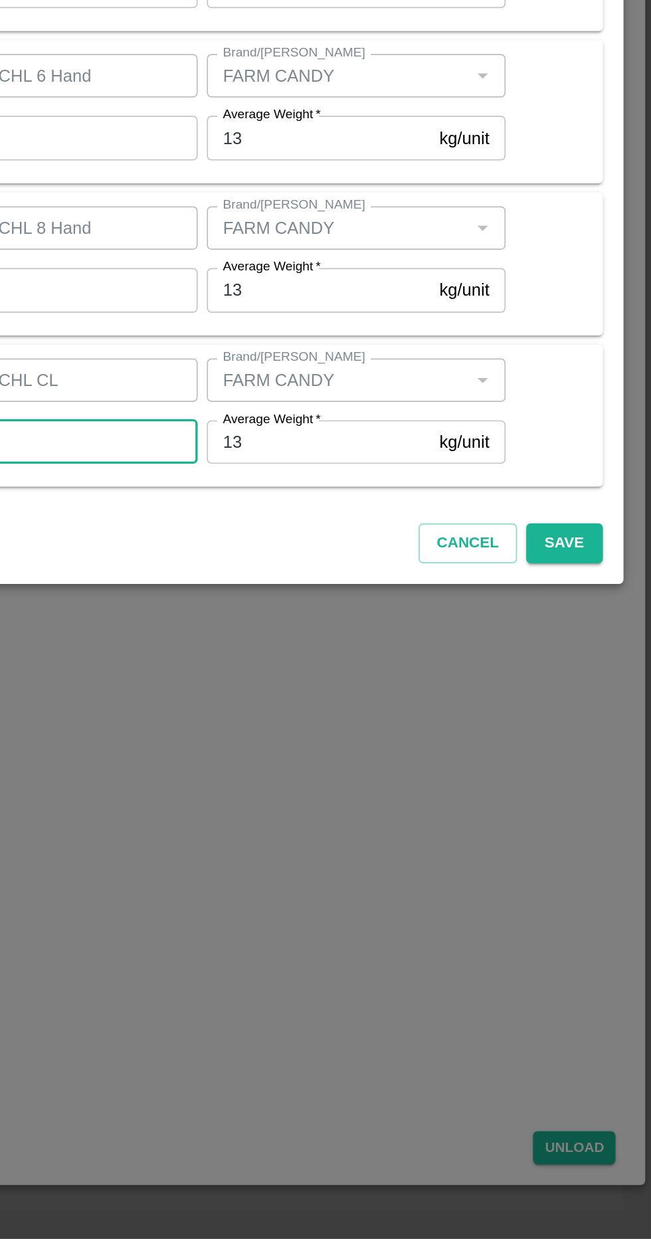
type input "26"
click at [611, 833] on button "Save" at bounding box center [601, 835] width 44 height 23
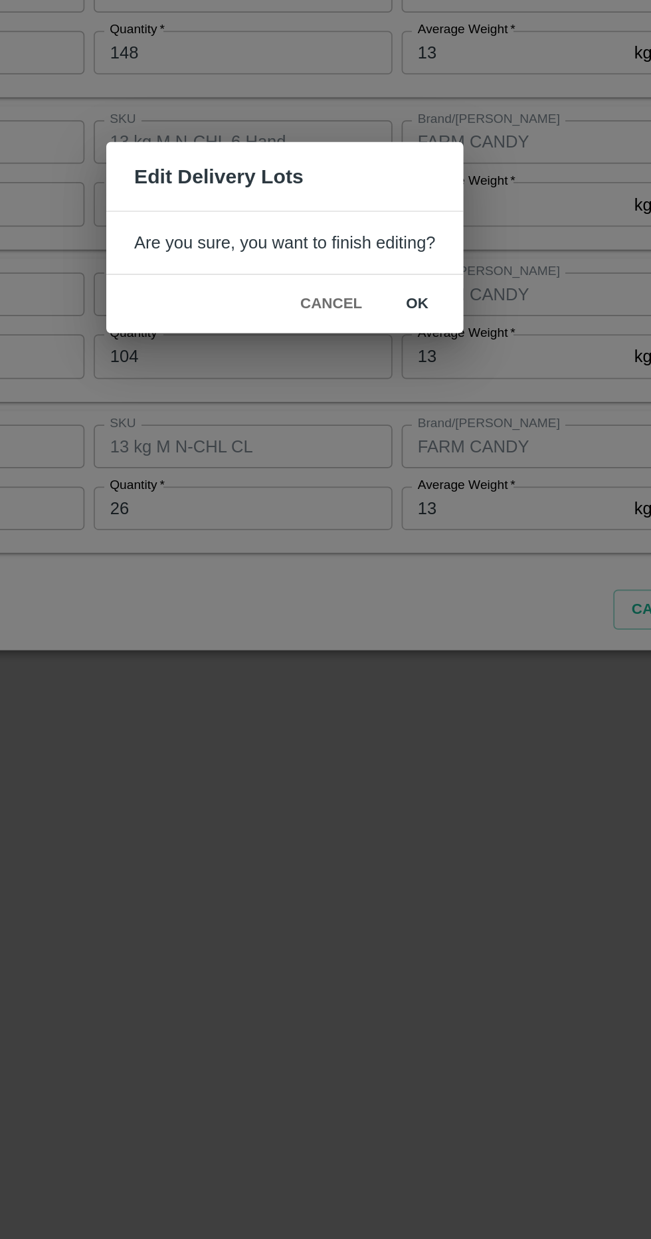
click at [406, 649] on button "ok" at bounding box center [402, 658] width 43 height 23
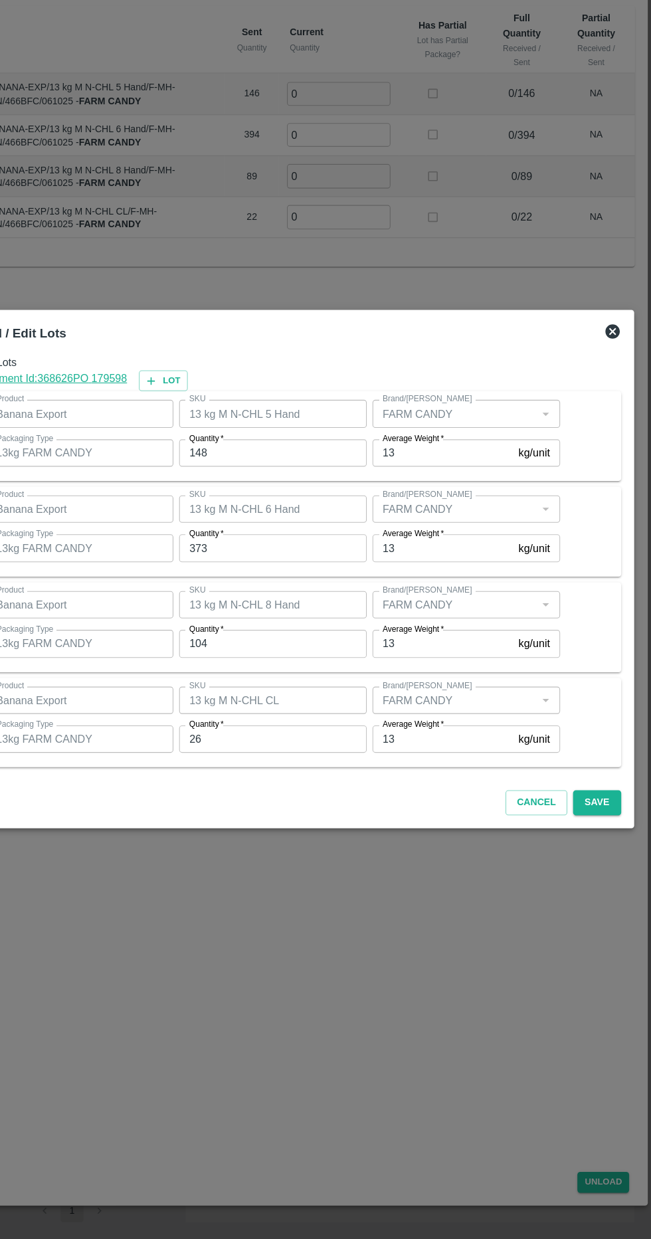
click at [613, 829] on button "Save" at bounding box center [601, 835] width 44 height 23
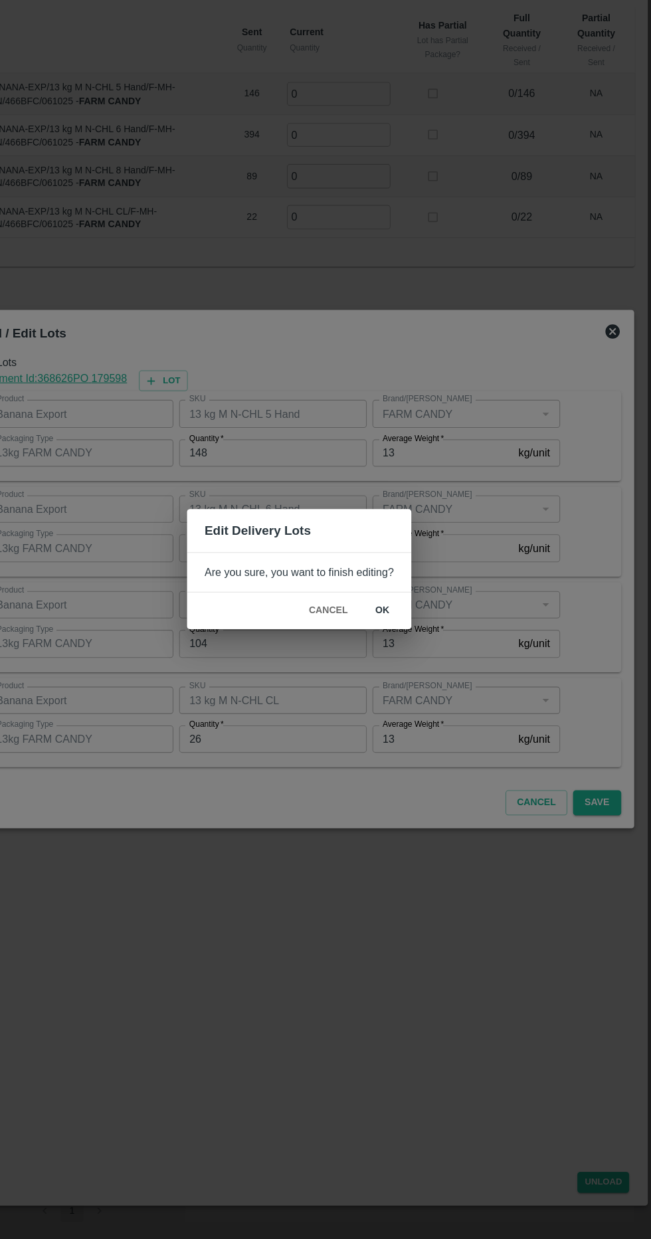
click at [403, 669] on button "ok" at bounding box center [402, 658] width 43 height 23
